Goal: Task Accomplishment & Management: Use online tool/utility

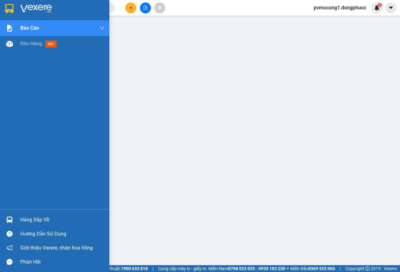
click at [8, 6] on img at bounding box center [9, 8] width 8 height 9
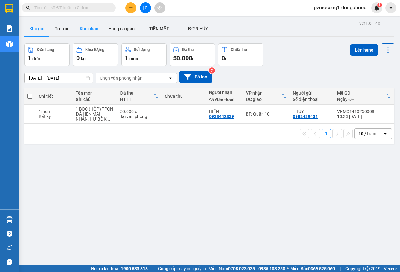
click at [85, 30] on button "Kho nhận" at bounding box center [89, 28] width 29 height 15
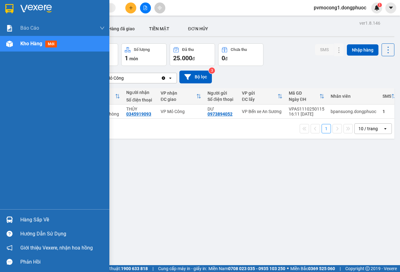
click at [40, 221] on div "Hàng sắp về" at bounding box center [62, 219] width 84 height 9
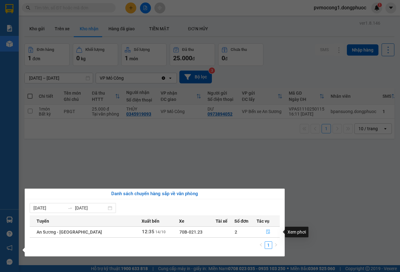
click at [266, 232] on icon "file-done" at bounding box center [268, 232] width 4 height 4
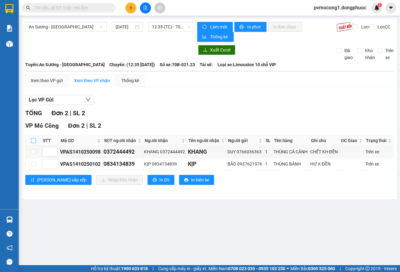
click at [34, 141] on input "checkbox" at bounding box center [33, 140] width 5 height 5
checkbox input "true"
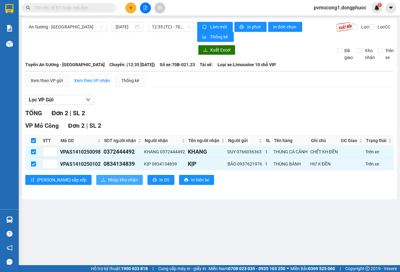
click at [108, 181] on span "Nhập kho nhận" at bounding box center [123, 179] width 30 height 7
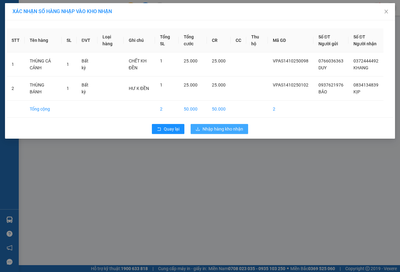
click at [227, 132] on span "Nhập hàng kho nhận" at bounding box center [222, 129] width 41 height 7
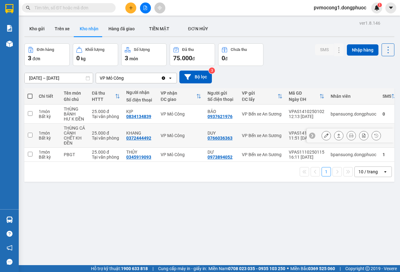
click at [336, 136] on icon at bounding box center [338, 135] width 4 height 4
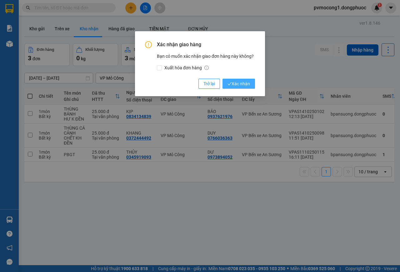
click at [244, 83] on span "Xác nhận" at bounding box center [238, 83] width 22 height 7
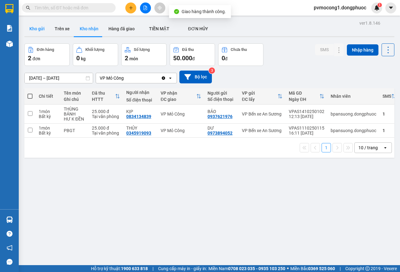
click at [35, 26] on button "Kho gửi" at bounding box center [36, 28] width 25 height 15
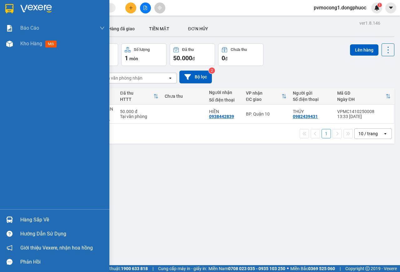
click at [30, 221] on div "Hàng sắp về" at bounding box center [62, 219] width 84 height 9
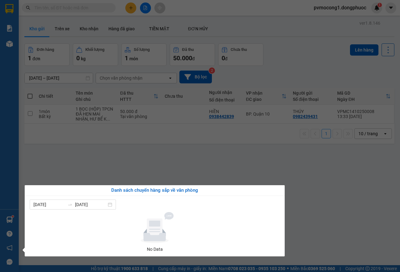
click at [339, 213] on section "Kết quả tìm kiếm ( 0 ) Bộ lọc No Data pvmocong1.dongphuoc 1 Báo cáo Mẫu 1: Báo …" at bounding box center [200, 136] width 400 height 272
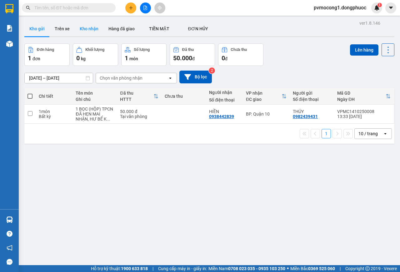
click at [88, 27] on button "Kho nhận" at bounding box center [89, 28] width 29 height 15
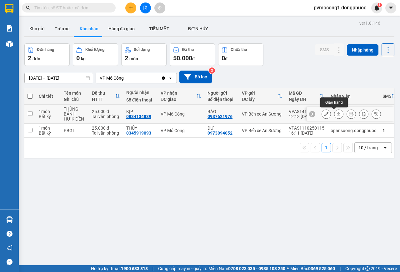
click at [336, 116] on icon at bounding box center [338, 114] width 4 height 4
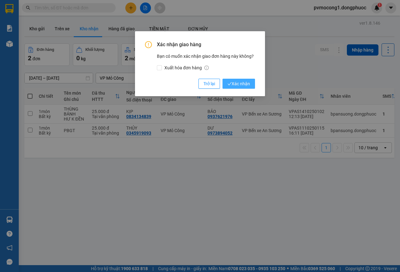
click at [242, 85] on span "Xác nhận" at bounding box center [238, 83] width 22 height 7
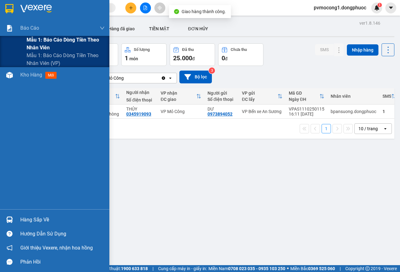
click at [51, 39] on span "Mẫu 1: Báo cáo dòng tiền theo nhân viên" at bounding box center [66, 44] width 78 height 16
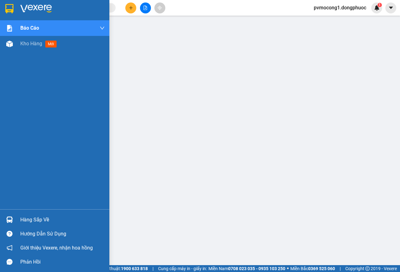
click at [5, 7] on img at bounding box center [9, 8] width 8 height 9
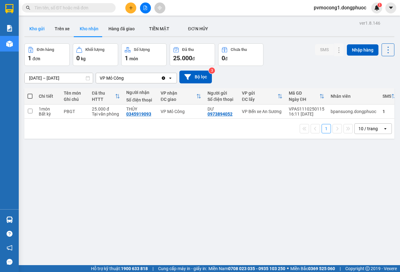
click at [33, 25] on button "Kho gửi" at bounding box center [36, 28] width 25 height 15
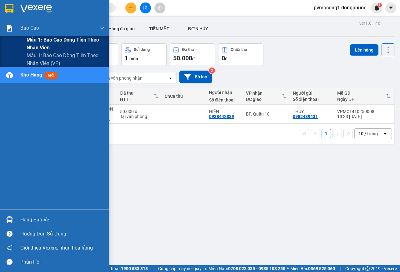
click at [75, 39] on span "Mẫu 1: Báo cáo dòng tiền theo nhân viên" at bounding box center [66, 44] width 78 height 16
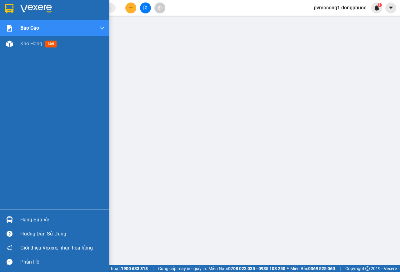
click at [10, 8] on img at bounding box center [9, 8] width 8 height 9
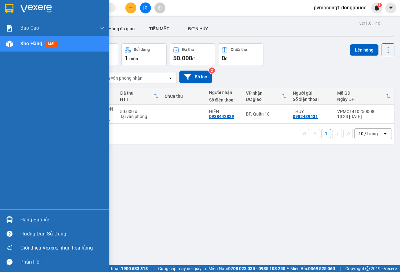
click at [32, 218] on div "Hàng sắp về" at bounding box center [62, 219] width 84 height 9
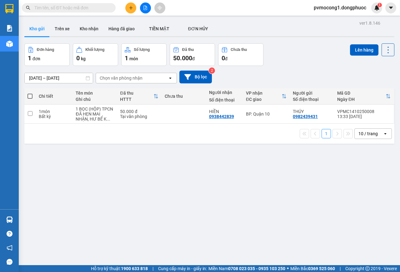
click at [87, 153] on section "Kết quả tìm kiếm ( 0 ) Bộ lọc No Data pvmocong1.dongphuoc 1 Báo cáo Mẫu 1: Báo …" at bounding box center [200, 136] width 400 height 272
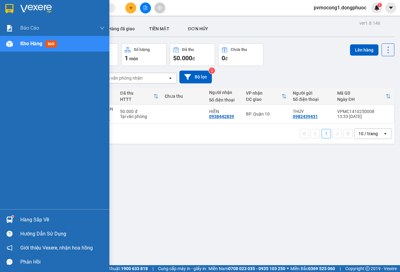
click at [33, 216] on div "Hàng sắp về" at bounding box center [62, 219] width 84 height 9
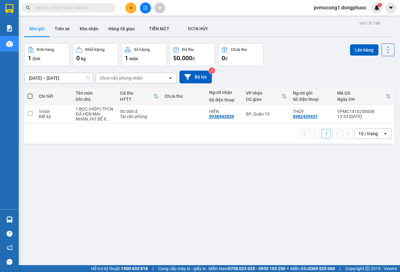
drag, startPoint x: 358, startPoint y: 212, endPoint x: 275, endPoint y: 211, distance: 83.7
click at [357, 211] on section "Kết quả tìm kiếm ( 0 ) Bộ lọc No Data pvmocong1.dongphuoc 1 Báo cáo Mẫu 1: Báo …" at bounding box center [200, 136] width 400 height 272
click at [30, 95] on span at bounding box center [29, 96] width 5 height 5
click at [30, 93] on input "checkbox" at bounding box center [30, 93] width 0 height 0
checkbox input "true"
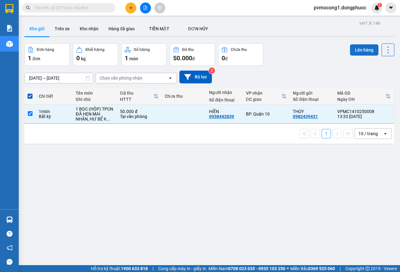
click at [359, 52] on button "Lên hàng" at bounding box center [364, 49] width 28 height 11
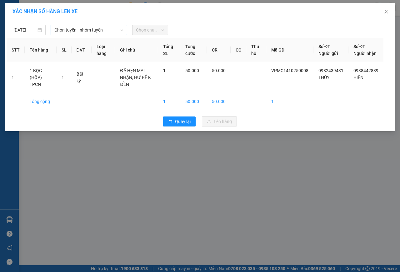
click at [67, 27] on span "Chọn tuyến - nhóm tuyến" at bounding box center [88, 29] width 69 height 9
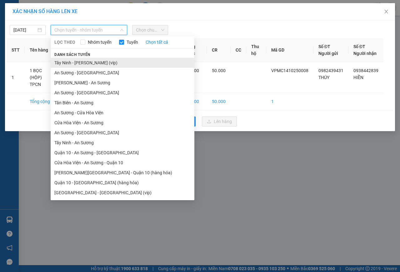
click at [64, 63] on li "Tây Ninh - [PERSON_NAME] (vip)" at bounding box center [123, 63] width 144 height 10
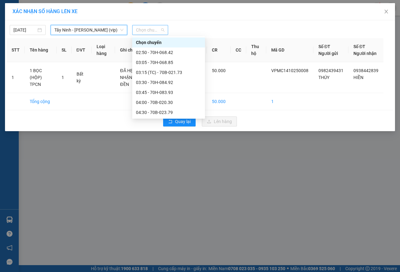
click at [146, 29] on span "Chọn chuyến" at bounding box center [150, 29] width 28 height 9
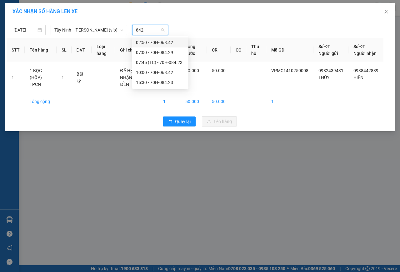
type input "8423"
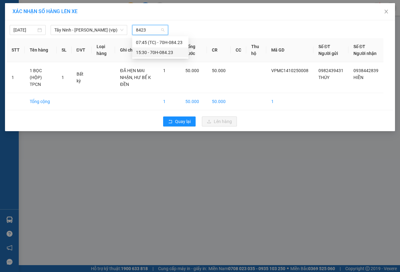
click at [164, 53] on div "15:30 - 70H-084.23" at bounding box center [160, 52] width 49 height 7
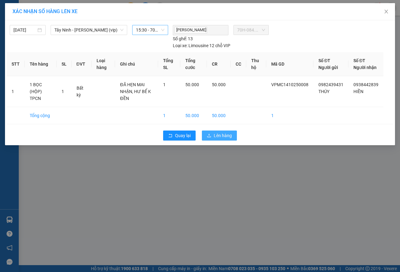
click at [220, 139] on span "Lên hàng" at bounding box center [223, 135] width 18 height 7
